Goal: Task Accomplishment & Management: Complete application form

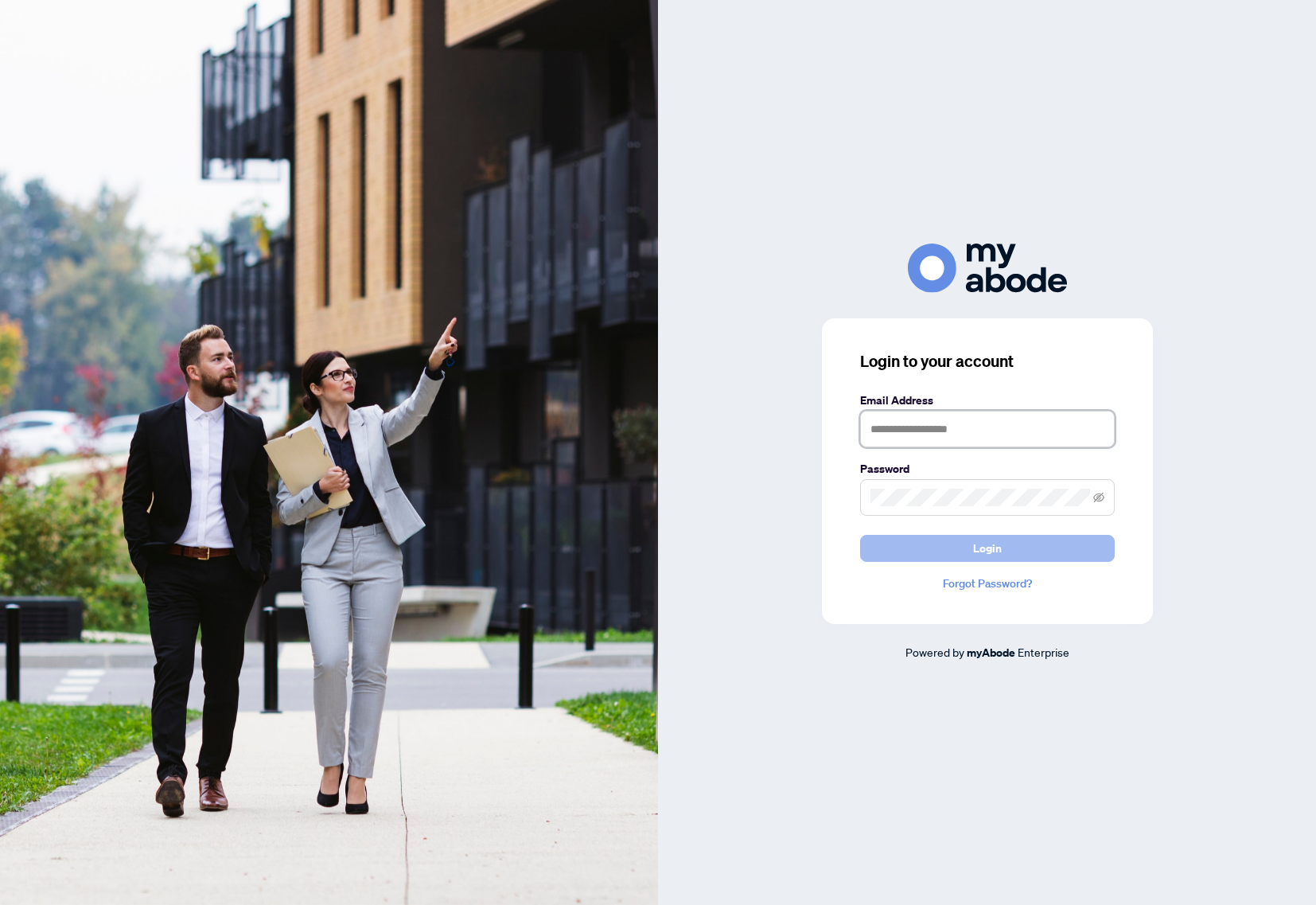
type input "**********"
click at [982, 549] on span "Login" at bounding box center [987, 548] width 29 height 26
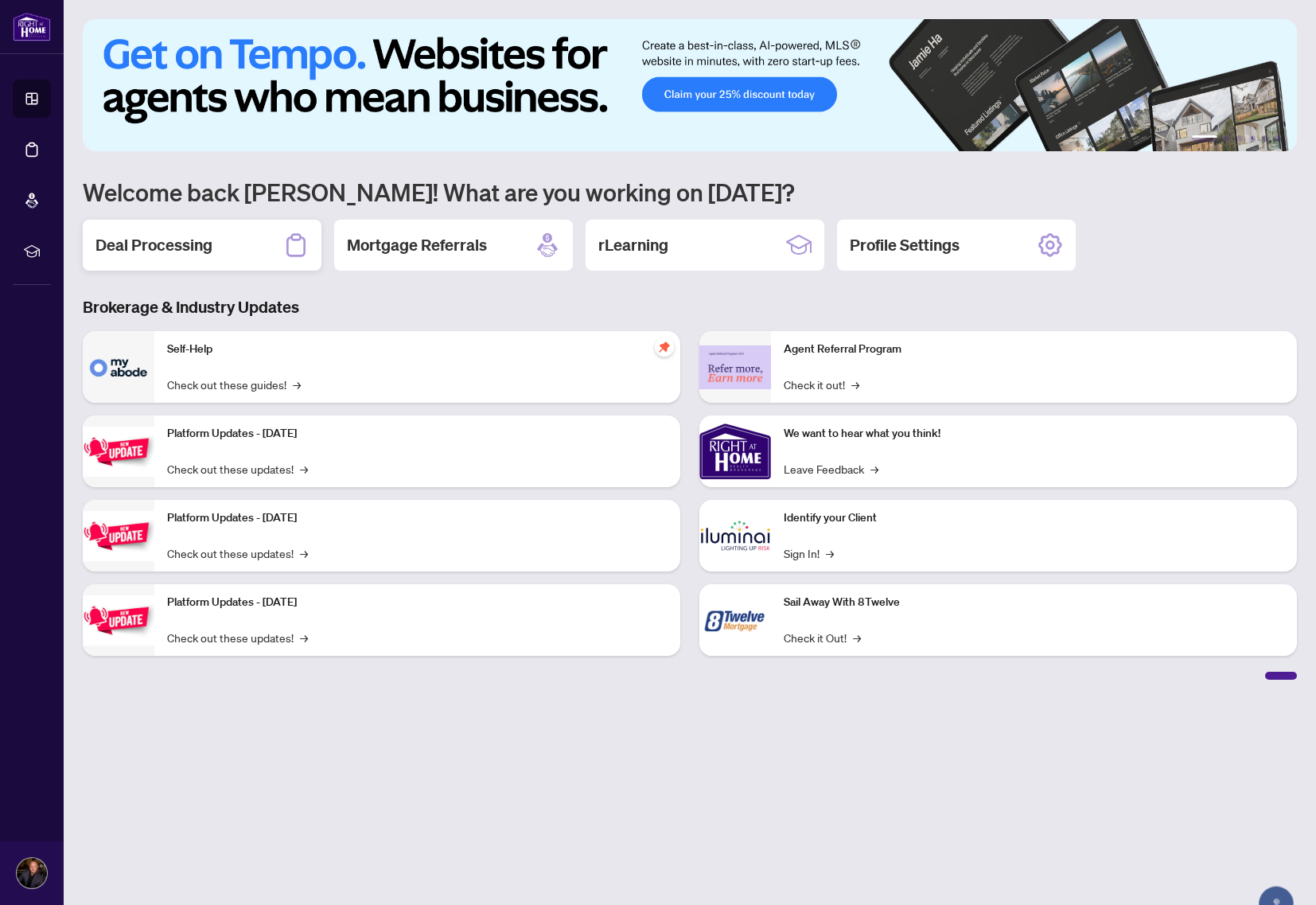
click at [163, 239] on h2 "Deal Processing" at bounding box center [153, 245] width 117 height 23
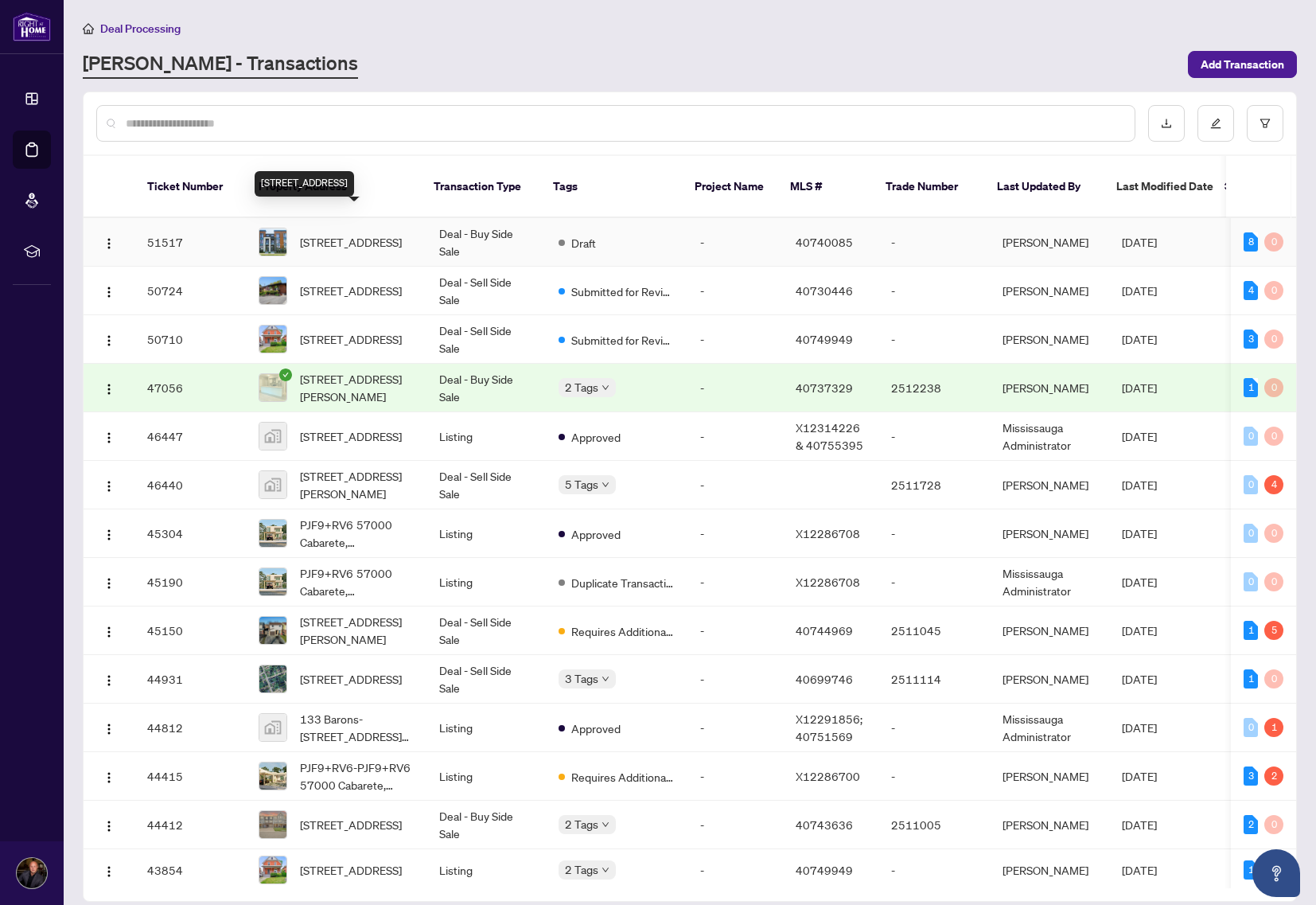
click at [343, 233] on span "[STREET_ADDRESS]" at bounding box center [351, 242] width 102 height 18
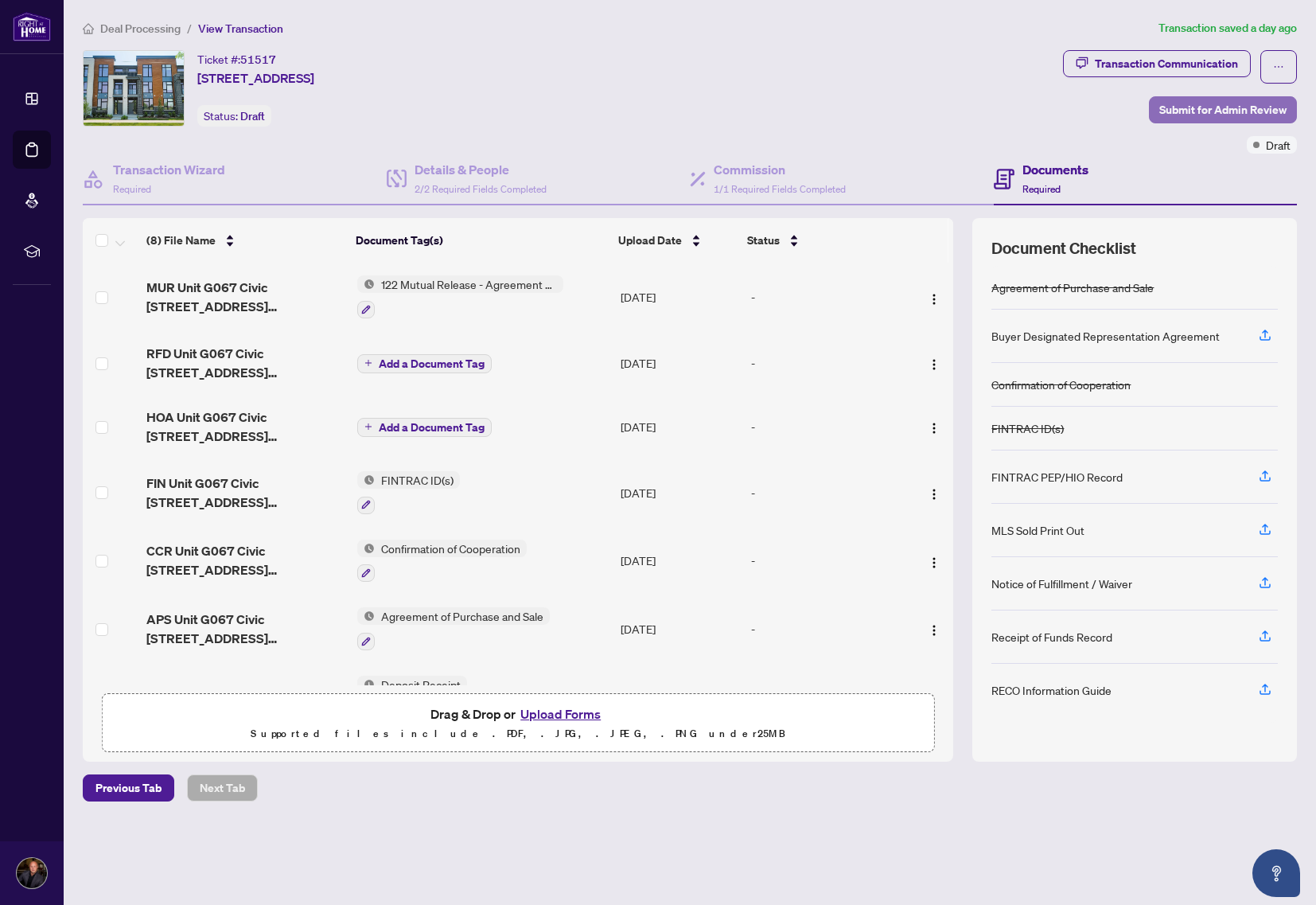
click at [1206, 97] on span "Submit for Admin Review" at bounding box center [1222, 110] width 127 height 26
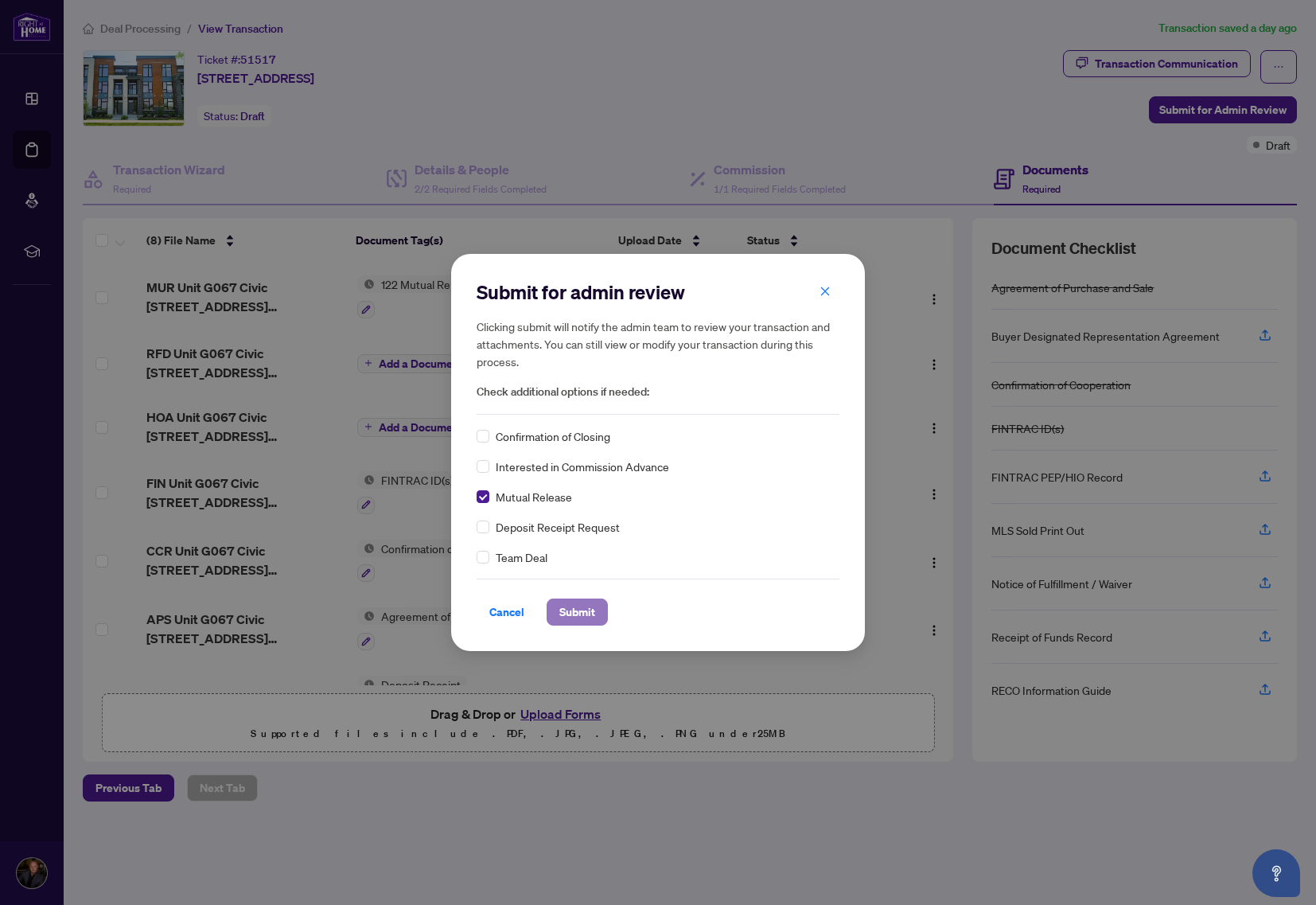
click at [588, 614] on span "Submit" at bounding box center [577, 612] width 35 height 26
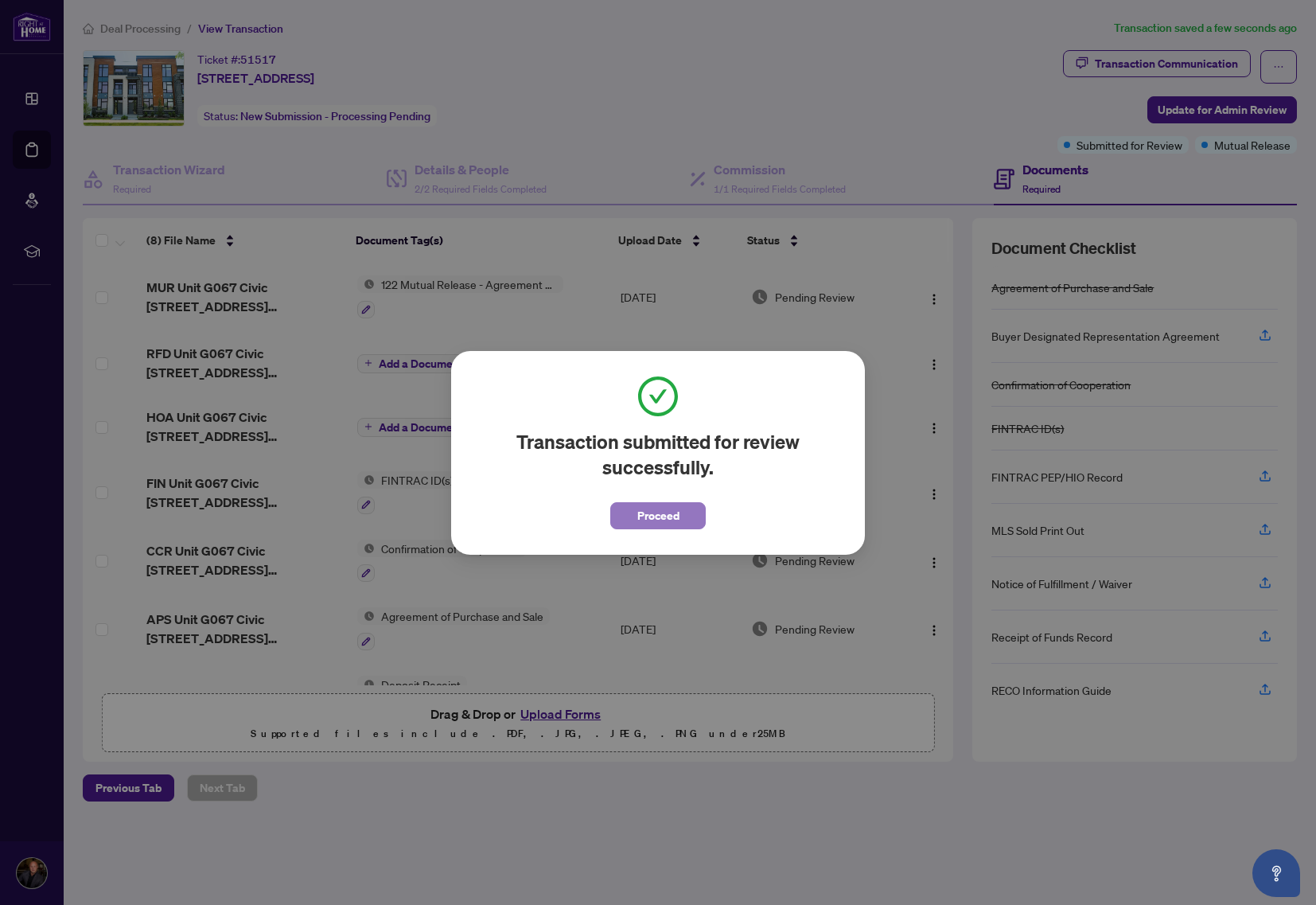
click at [674, 514] on span "Proceed" at bounding box center [658, 515] width 42 height 26
